Goal: Task Accomplishment & Management: Manage account settings

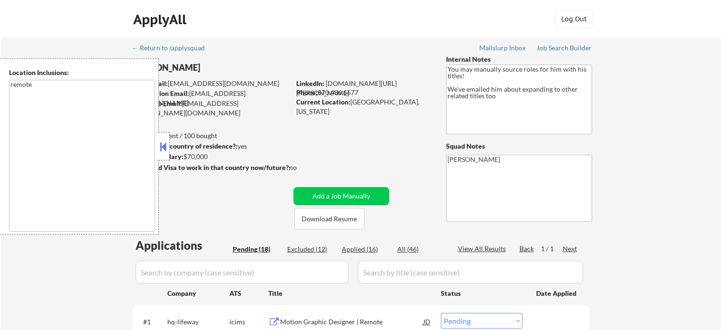
select select ""pending""
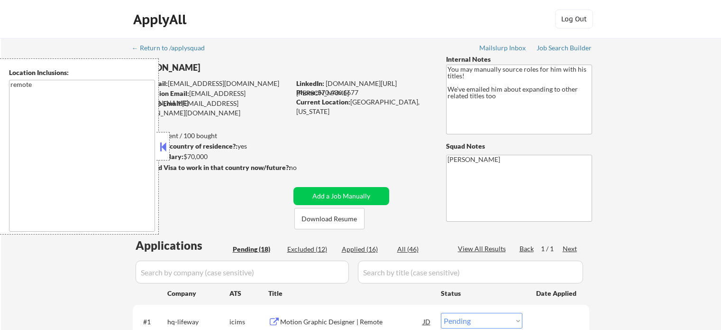
select select ""pending""
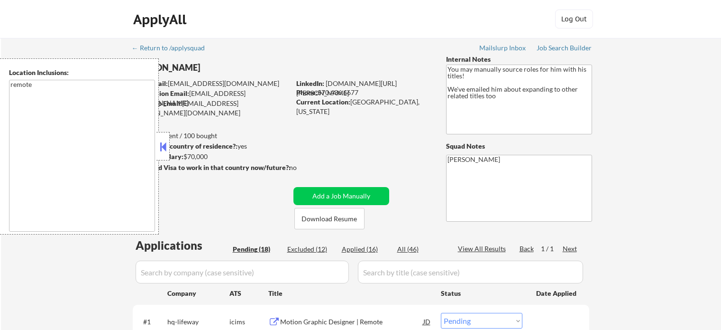
select select ""pending""
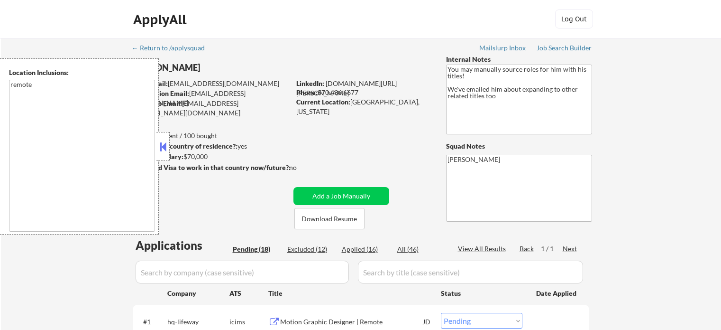
select select ""pending""
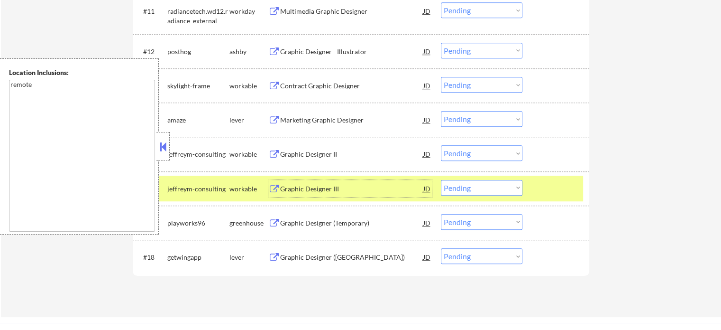
click at [535, 182] on div "#16 jeffreym-consulting workable Graphic Designer III JD Choose an option... Pe…" at bounding box center [360, 188] width 448 height 26
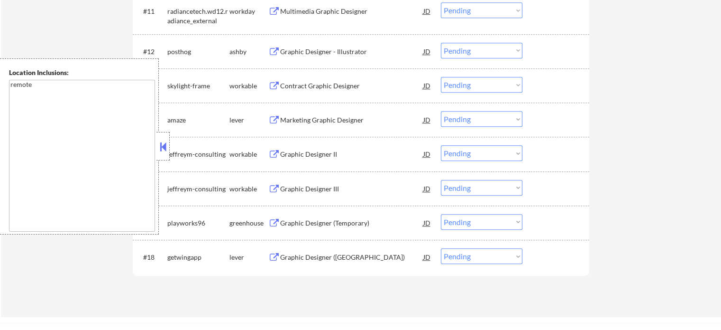
click at [314, 257] on div "Graphic Designer ([GEOGRAPHIC_DATA])" at bounding box center [351, 256] width 143 height 9
